Goal: Information Seeking & Learning: Learn about a topic

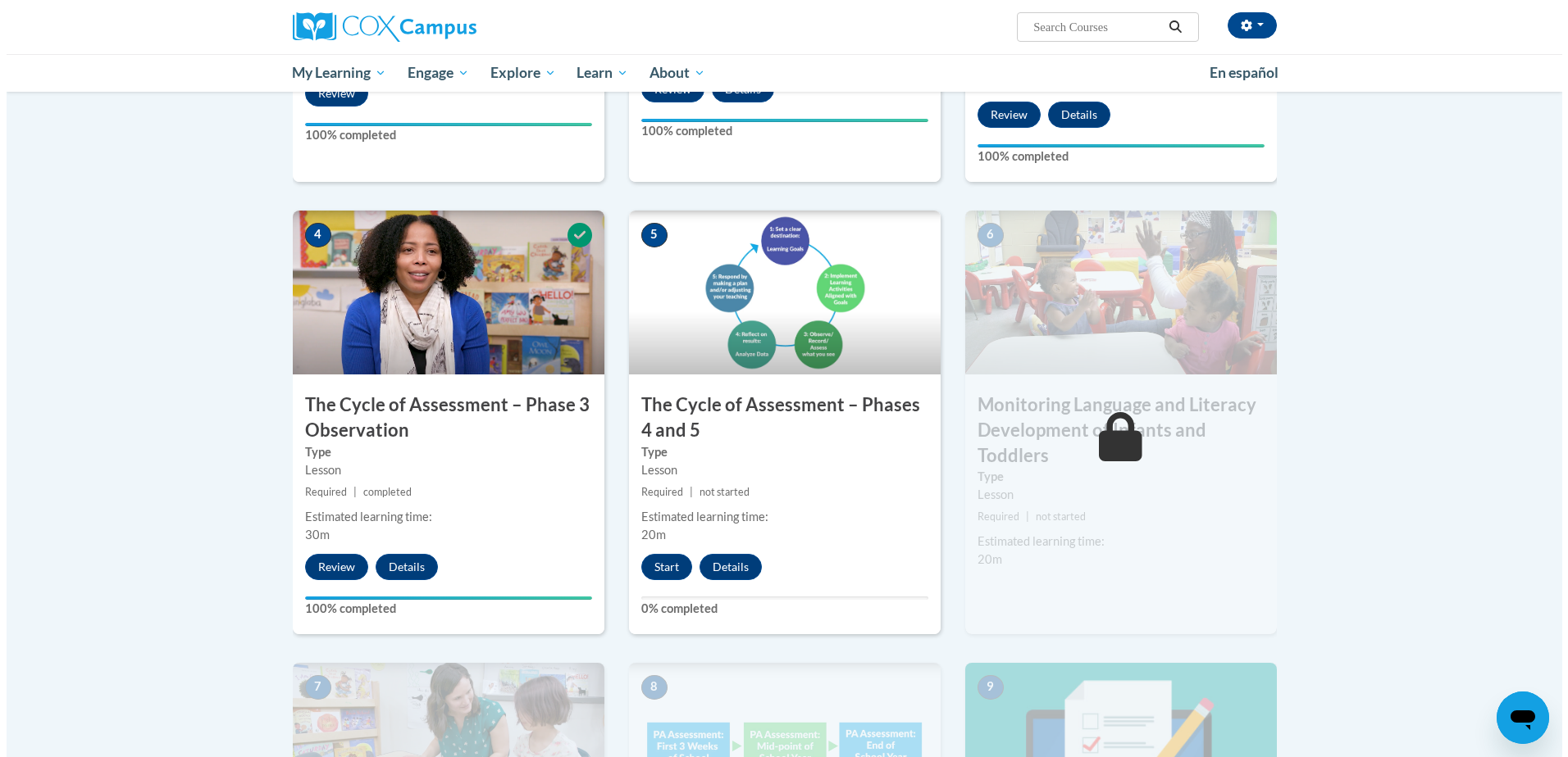
scroll to position [738, 0]
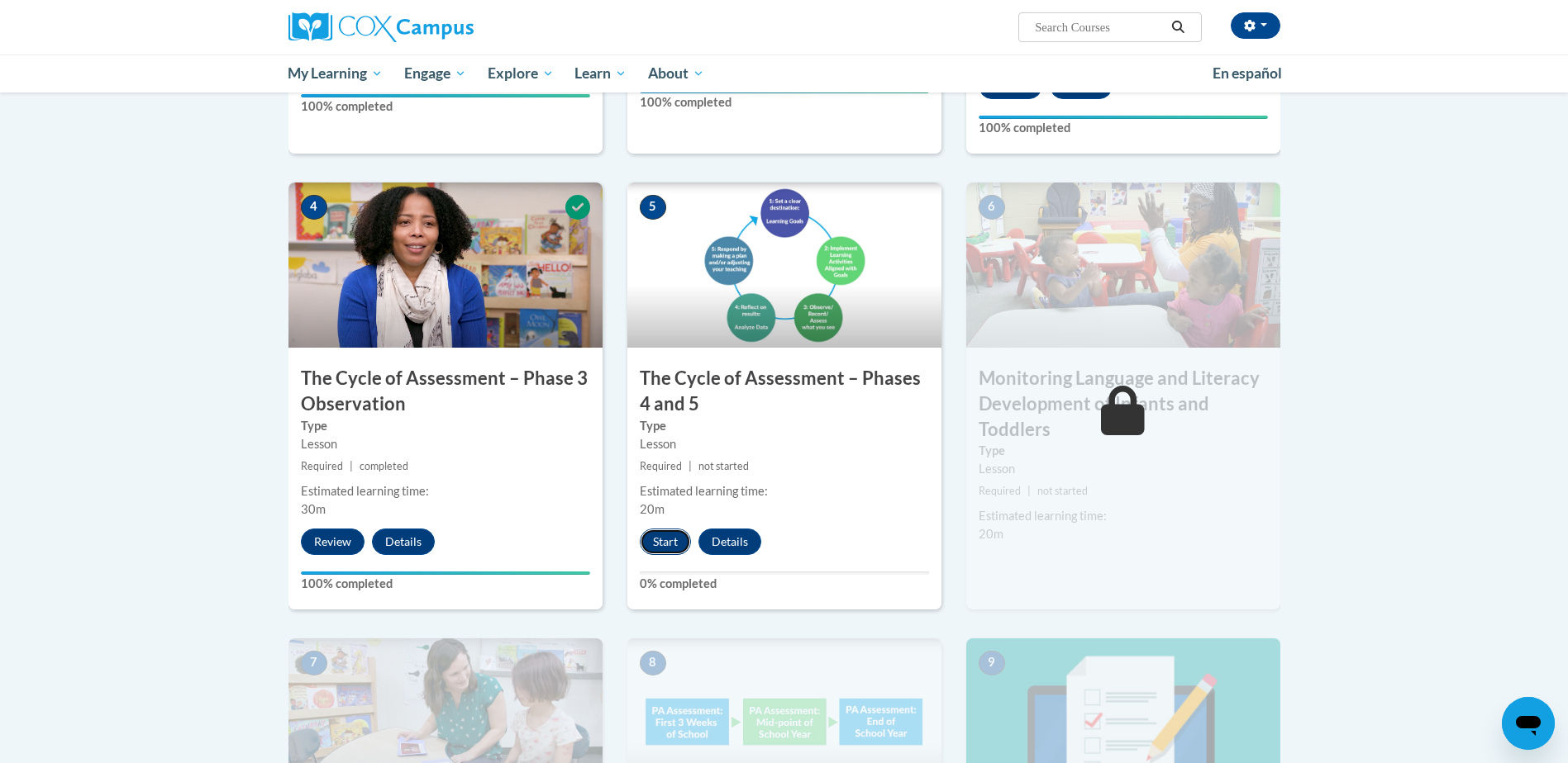
click at [672, 543] on button "Start" at bounding box center [665, 541] width 51 height 26
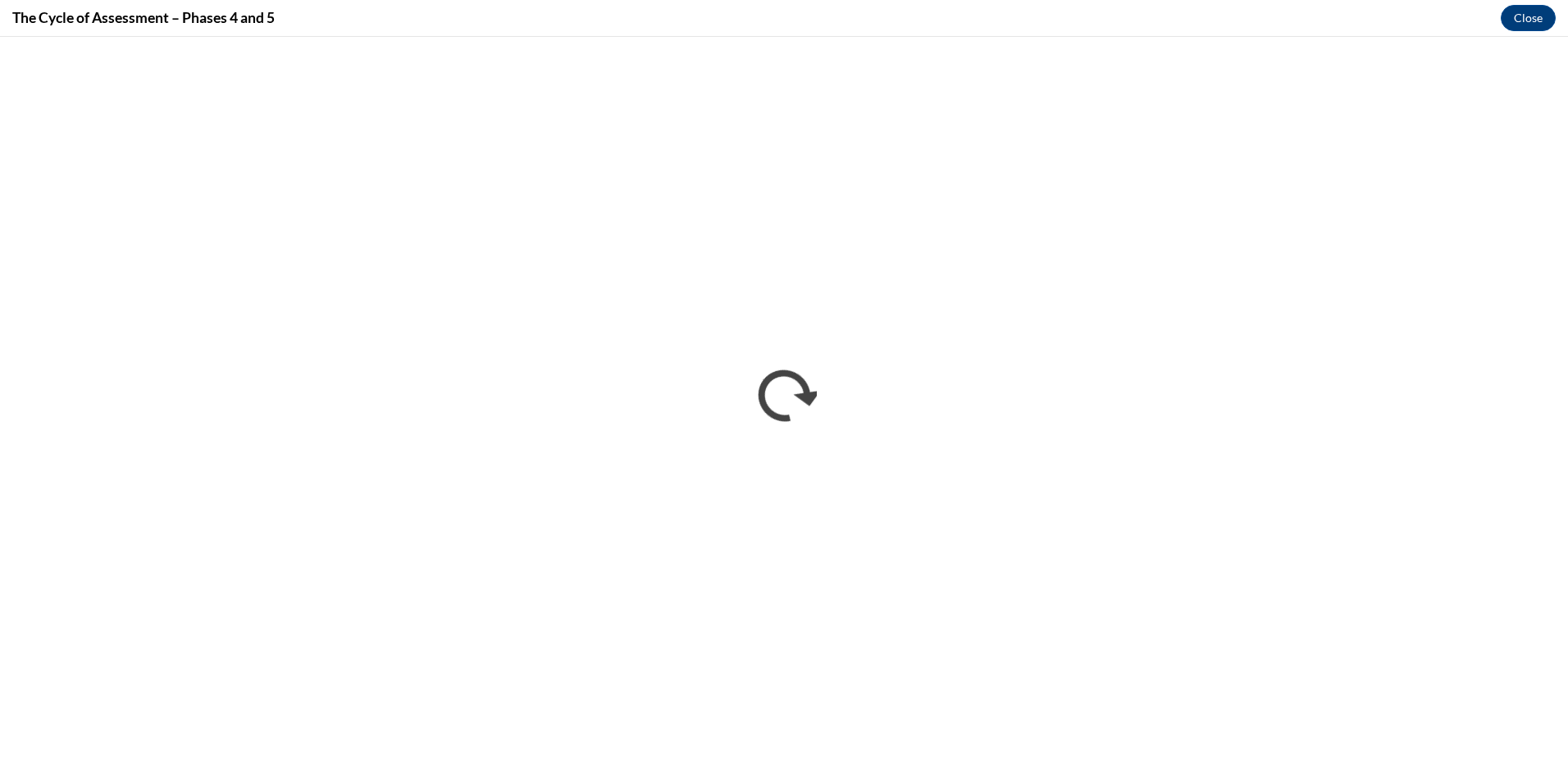
scroll to position [0, 0]
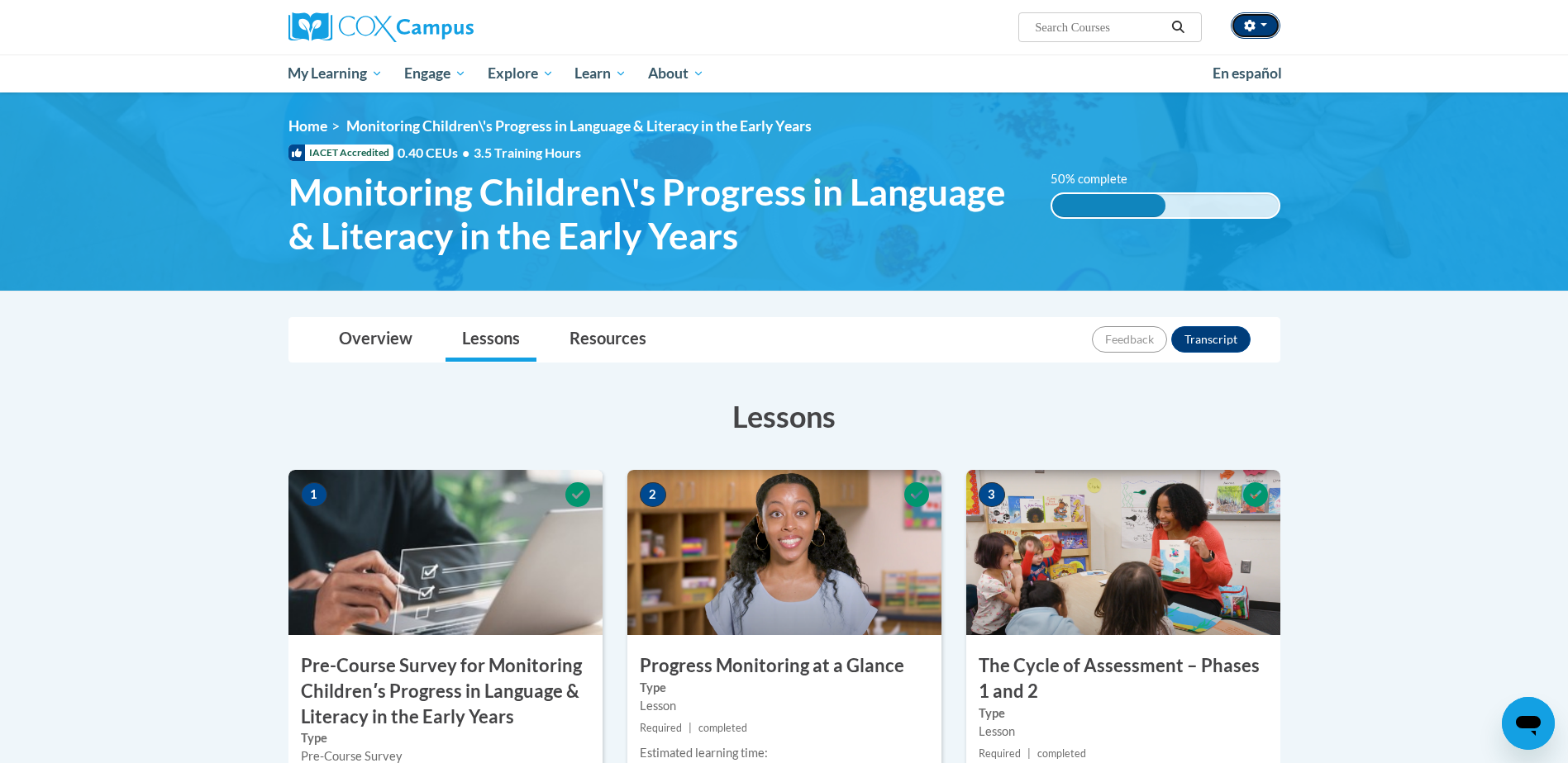
click at [1252, 29] on icon "button" at bounding box center [1249, 26] width 11 height 12
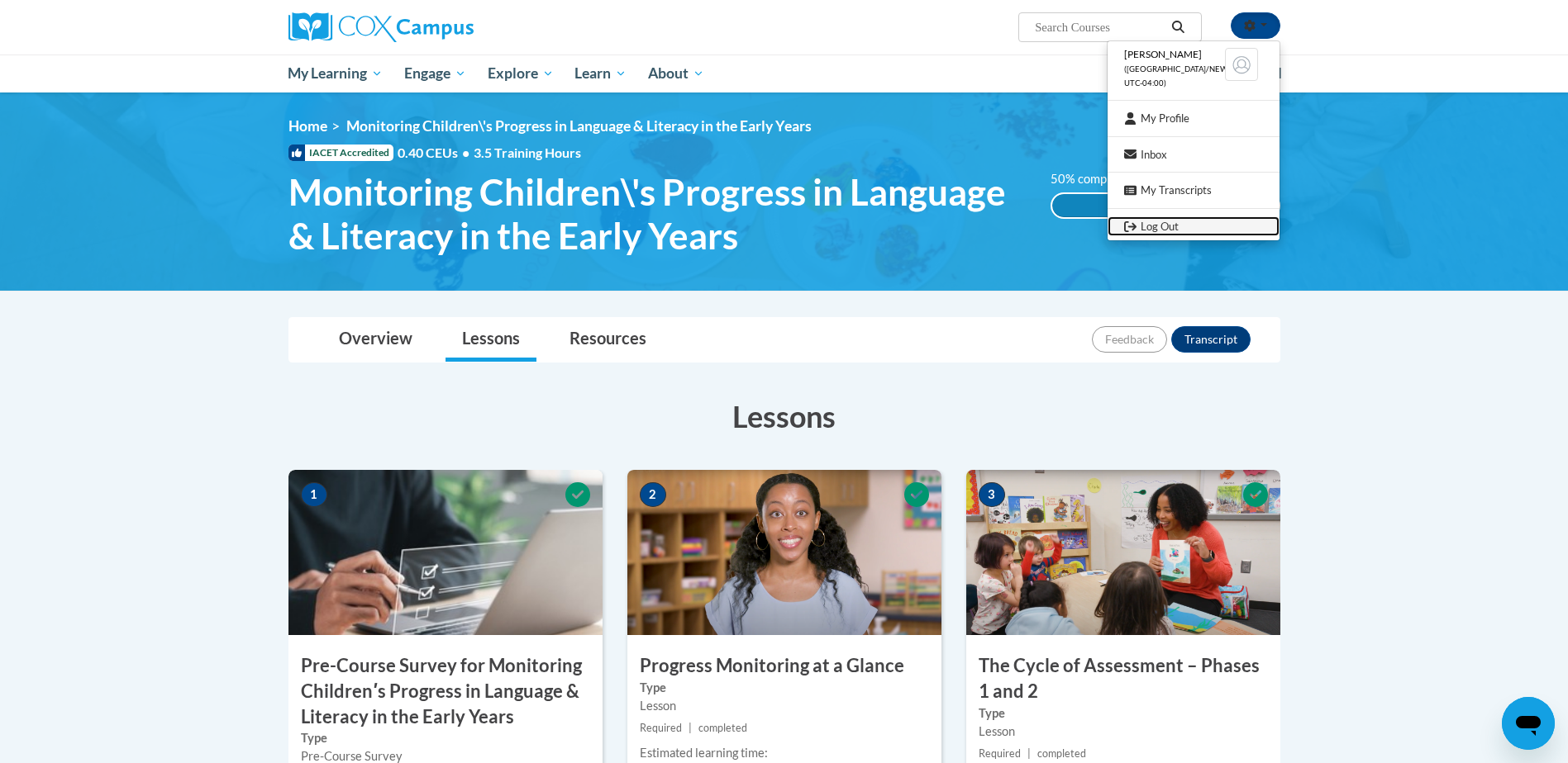
click at [1171, 223] on link "Log Out" at bounding box center [1193, 226] width 172 height 21
